Goal: Feedback & Contribution: Submit feedback/report problem

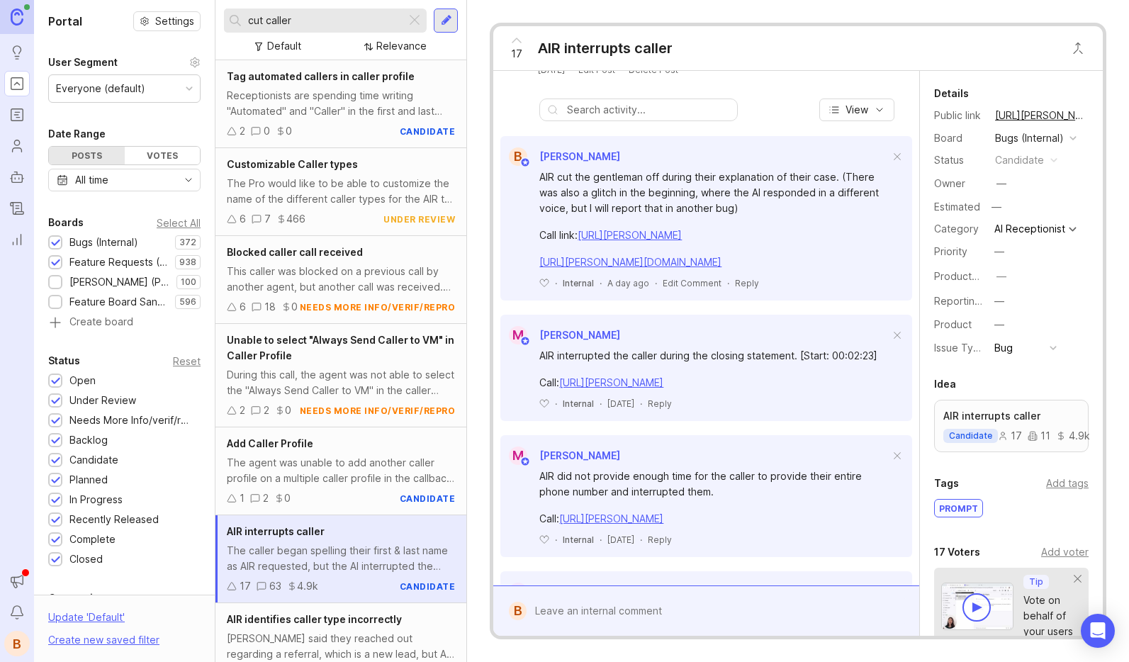
scroll to position [449, 0]
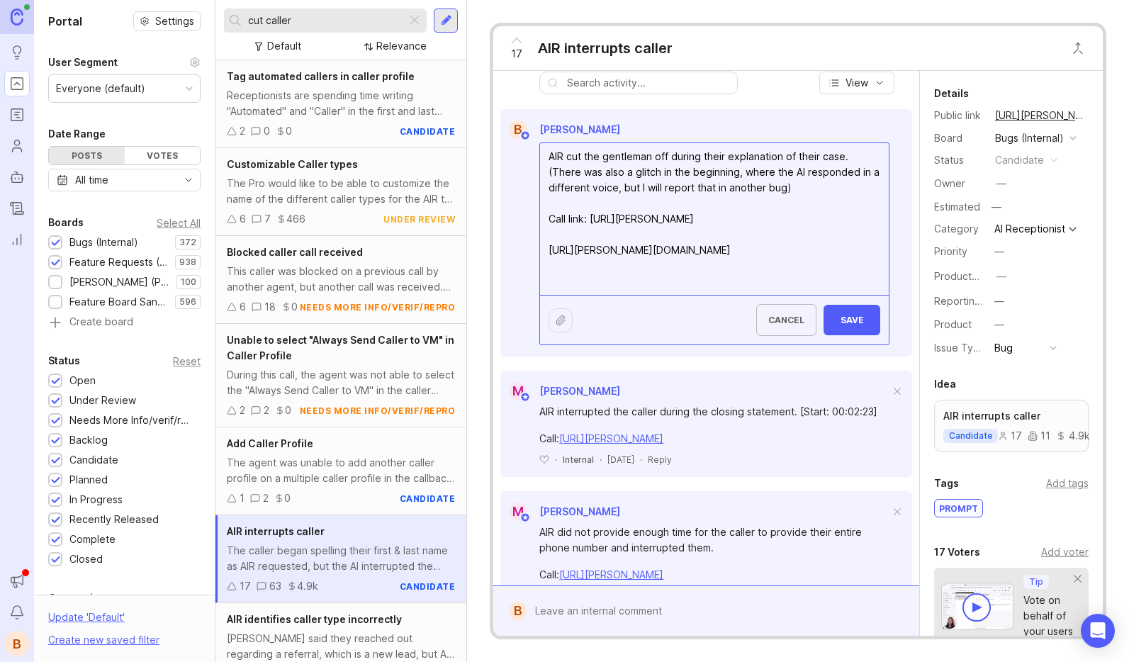
click at [782, 295] on textarea "AIR cut the gentleman off during their explanation of their case. (There was al…" at bounding box center [714, 219] width 349 height 152
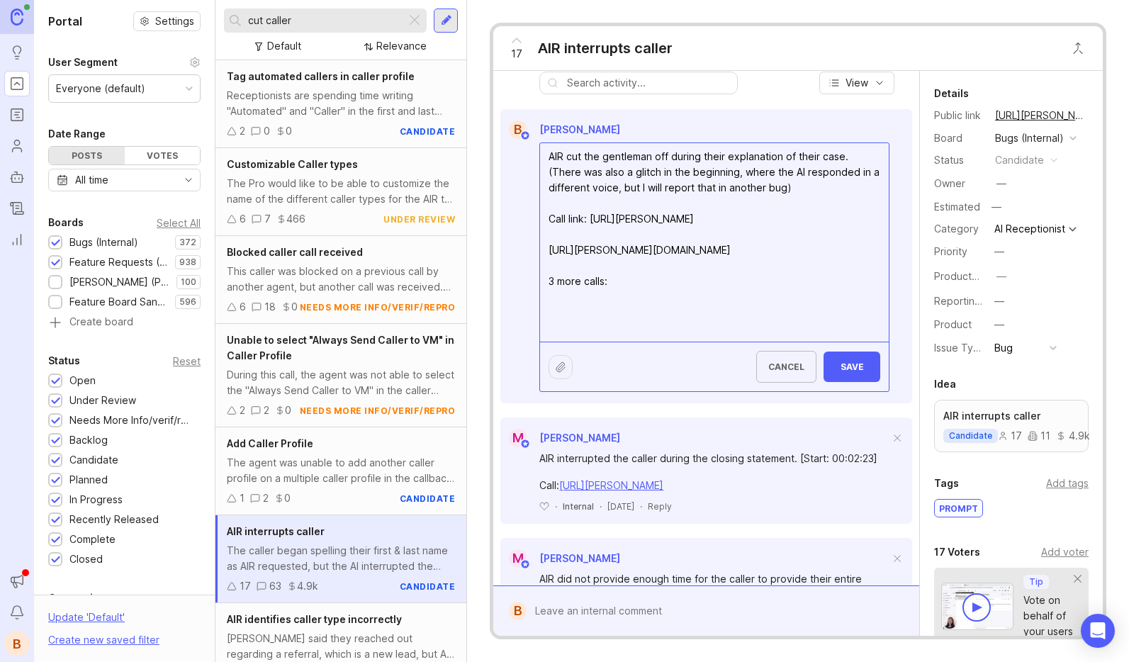
click at [662, 342] on textarea "AIR cut the gentleman off during their explanation of their case. (There was al…" at bounding box center [714, 242] width 349 height 198
drag, startPoint x: 766, startPoint y: 342, endPoint x: 595, endPoint y: 347, distance: 170.9
click at [766, 342] on textarea "AIR cut the gentleman off during their explanation of their case. (There was al…" at bounding box center [714, 242] width 349 height 198
paste textarea "[URL][PERSON_NAME]"
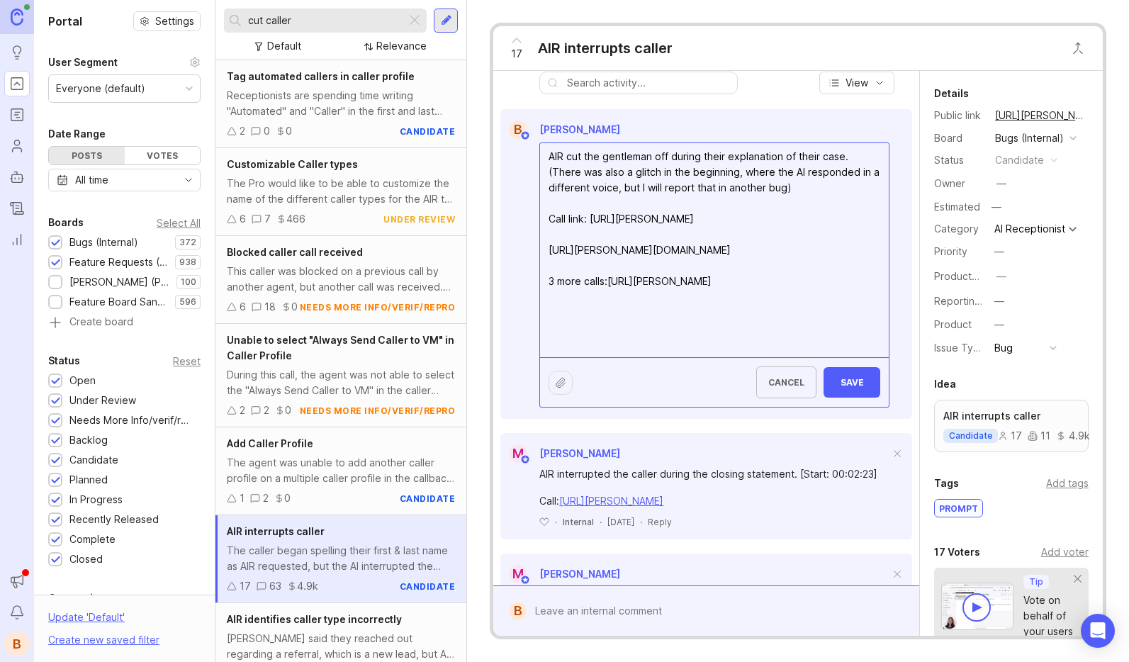
click at [605, 357] on textarea "AIR cut the gentleman off during their explanation of their case. (There was al…" at bounding box center [714, 250] width 349 height 214
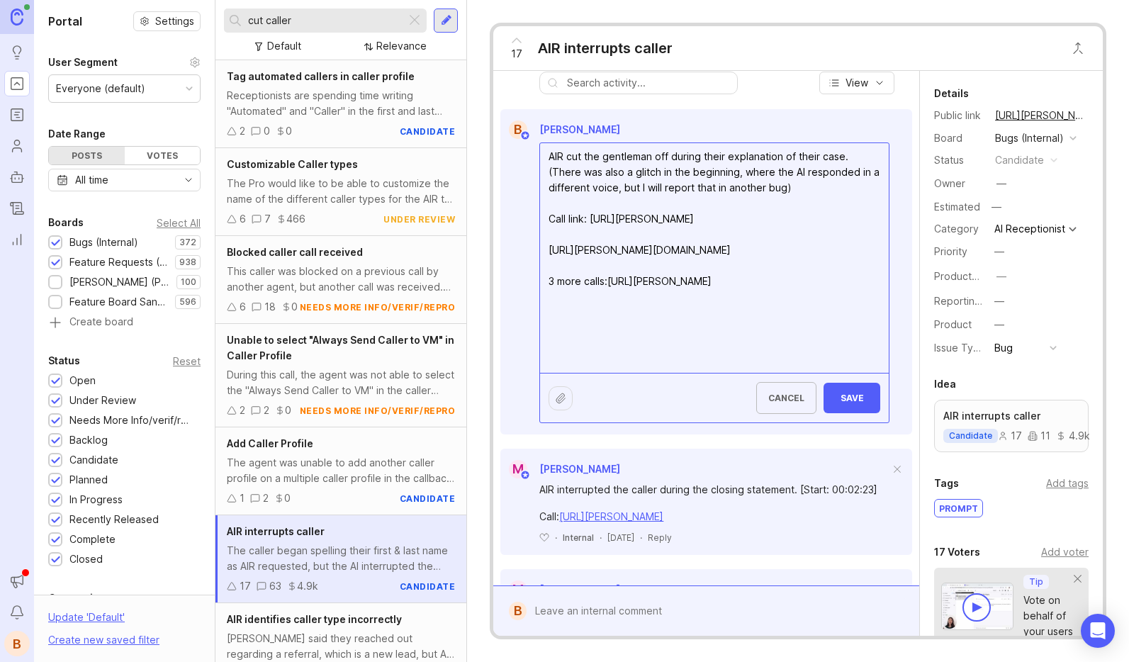
paste textarea "[URL][PERSON_NAME]"
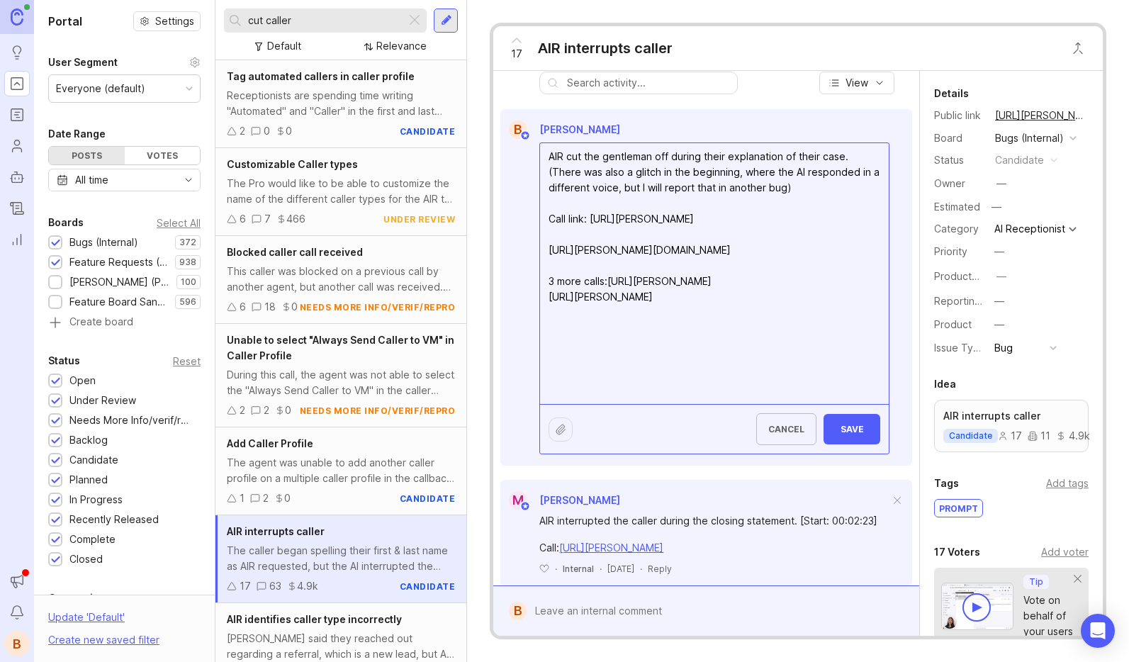
paste textarea "[URL][PERSON_NAME]"
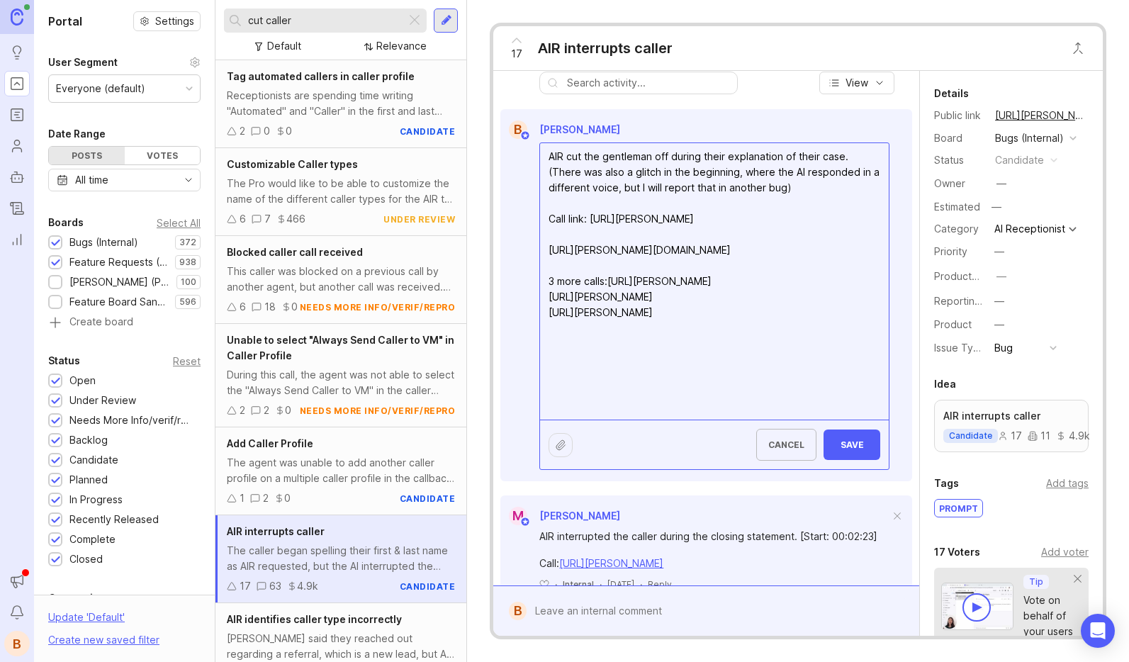
type textarea "AIR cut the gentleman off during their explanation of their case. (There was al…"
click at [846, 450] on span "Save" at bounding box center [852, 444] width 34 height 11
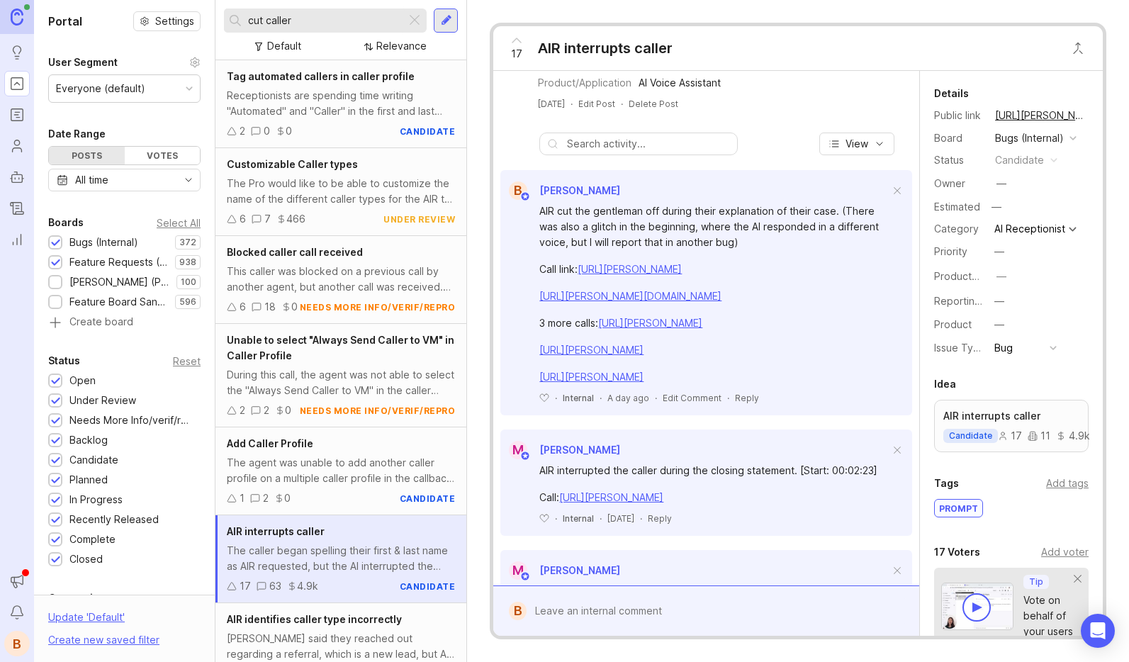
scroll to position [388, 0]
